Goal: Transaction & Acquisition: Obtain resource

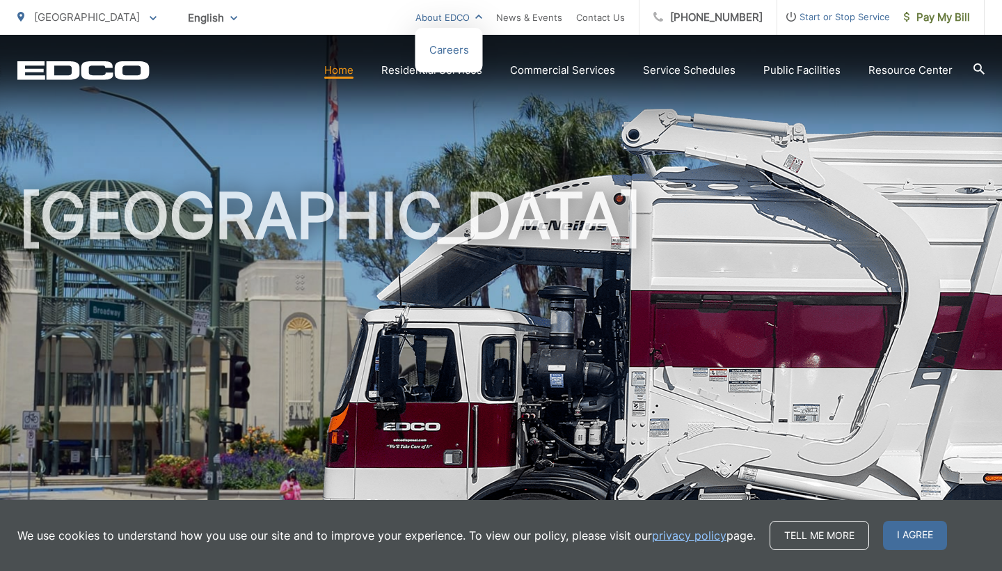
click at [478, 20] on link "About EDCO" at bounding box center [448, 17] width 67 height 17
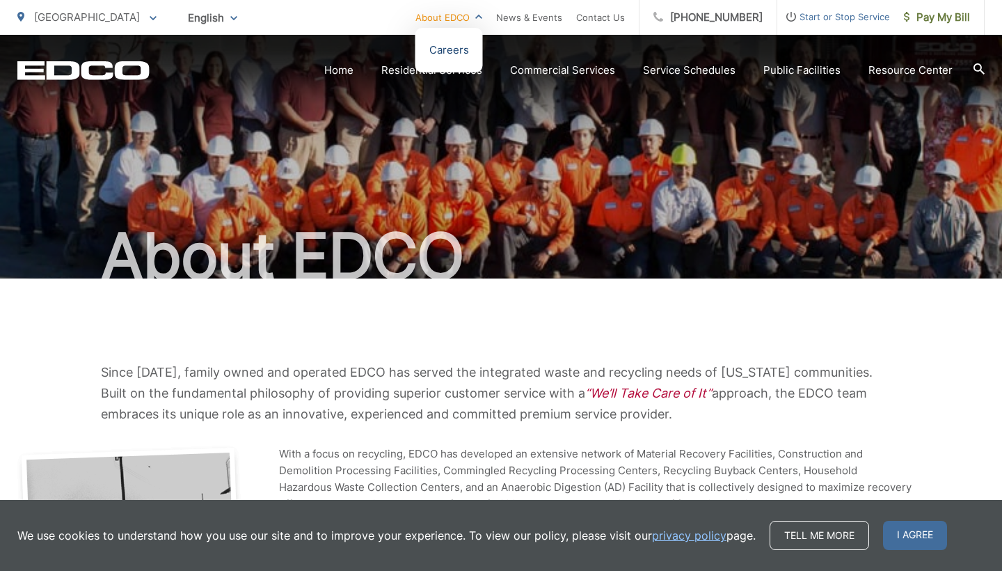
click at [461, 47] on link "Careers" at bounding box center [449, 50] width 40 height 17
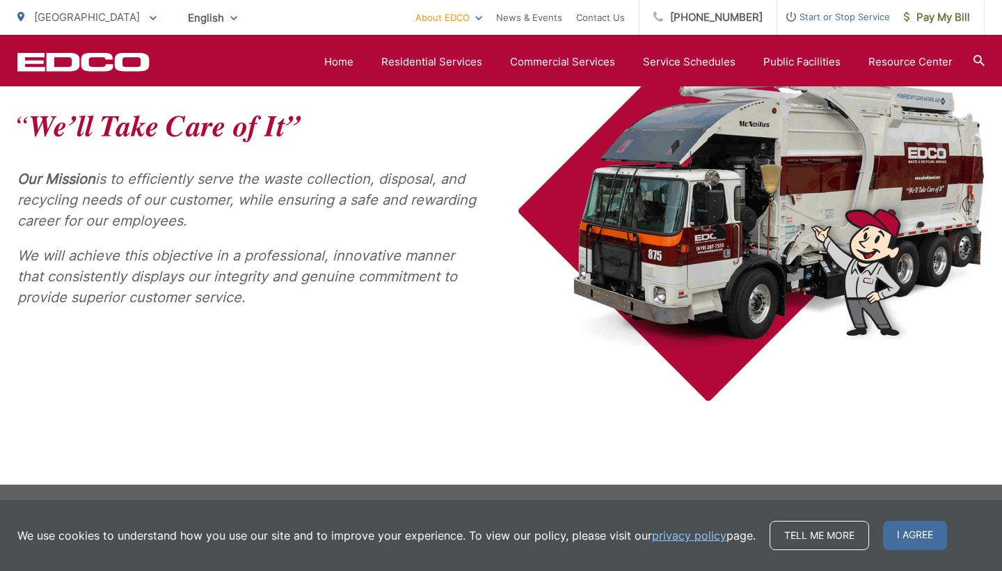
scroll to position [629, 0]
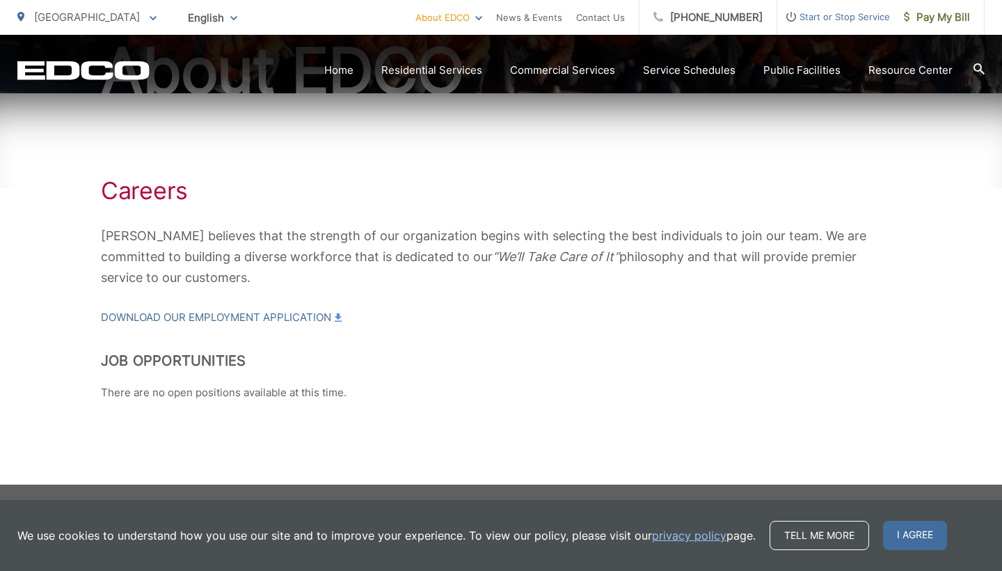
scroll to position [185, 0]
click at [307, 315] on link "Download our Employment Application" at bounding box center [221, 317] width 241 height 17
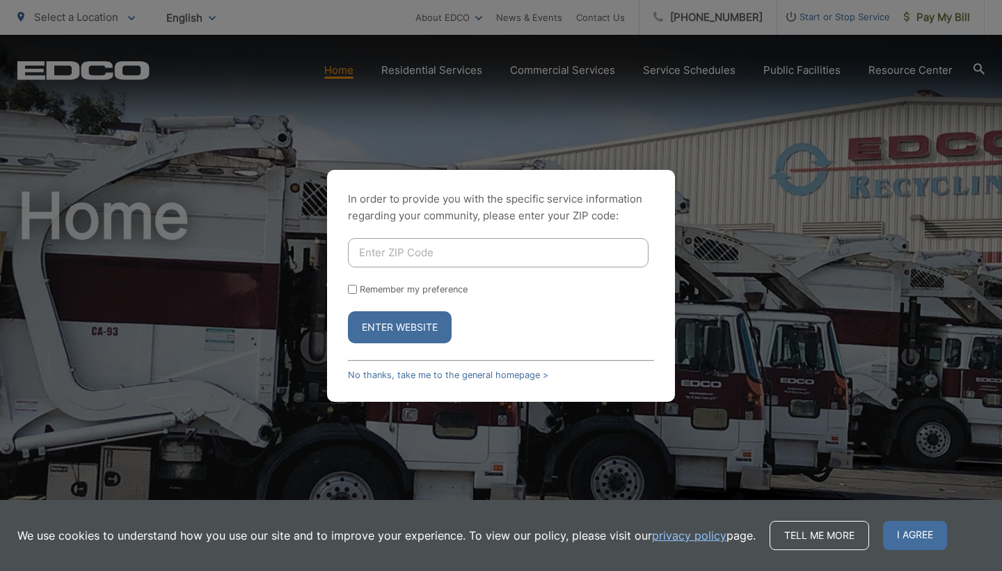
click at [386, 245] on input "Enter ZIP Code" at bounding box center [498, 252] width 301 height 29
type input "92025"
click at [392, 335] on button "Enter Website" at bounding box center [400, 327] width 104 height 32
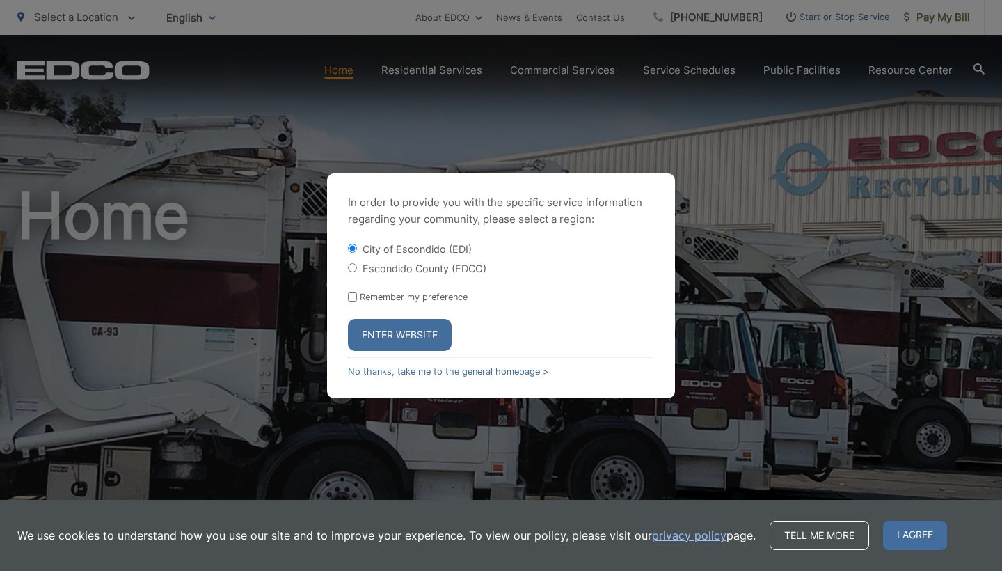
click at [392, 335] on button "Enter Website" at bounding box center [400, 335] width 104 height 32
